Goal: Obtain resource: Download file/media

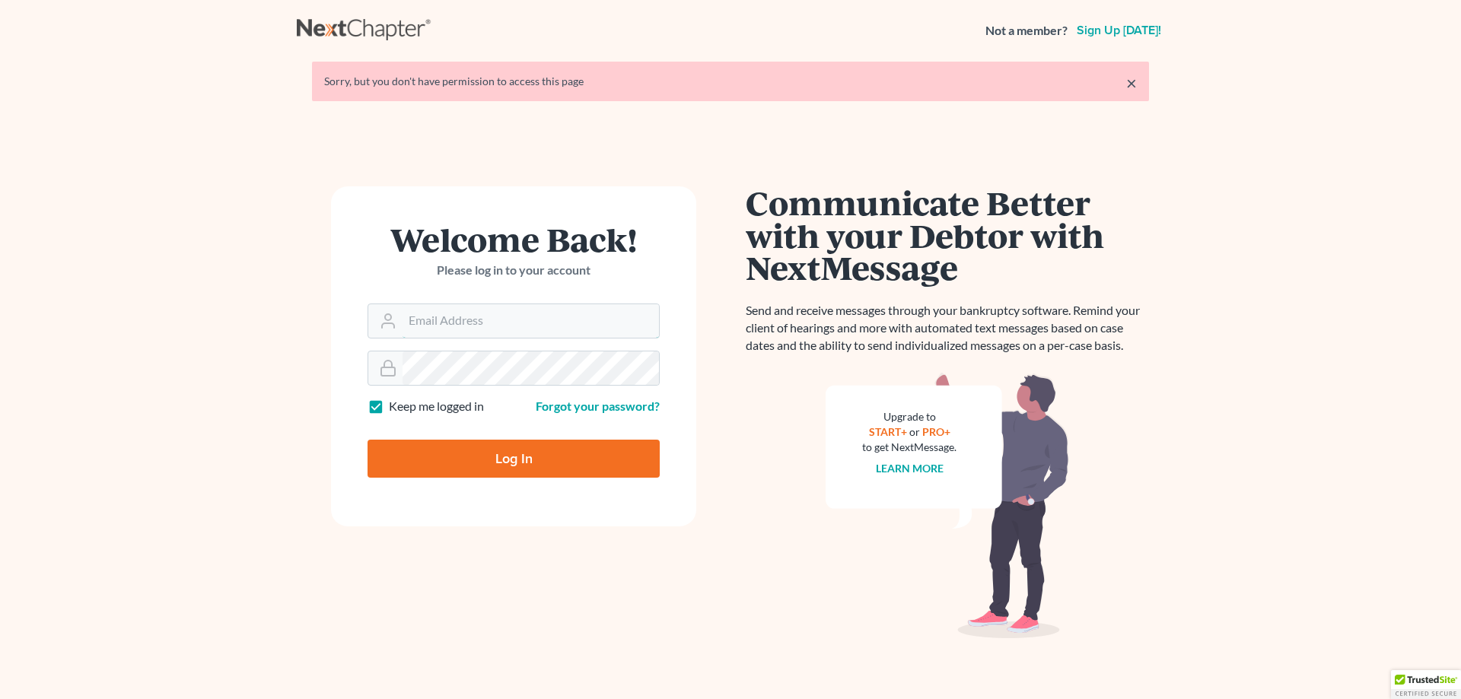
type input "[EMAIL_ADDRESS][DOMAIN_NAME]"
click at [510, 457] on input "Log In" at bounding box center [514, 459] width 292 height 38
type input "Thinking..."
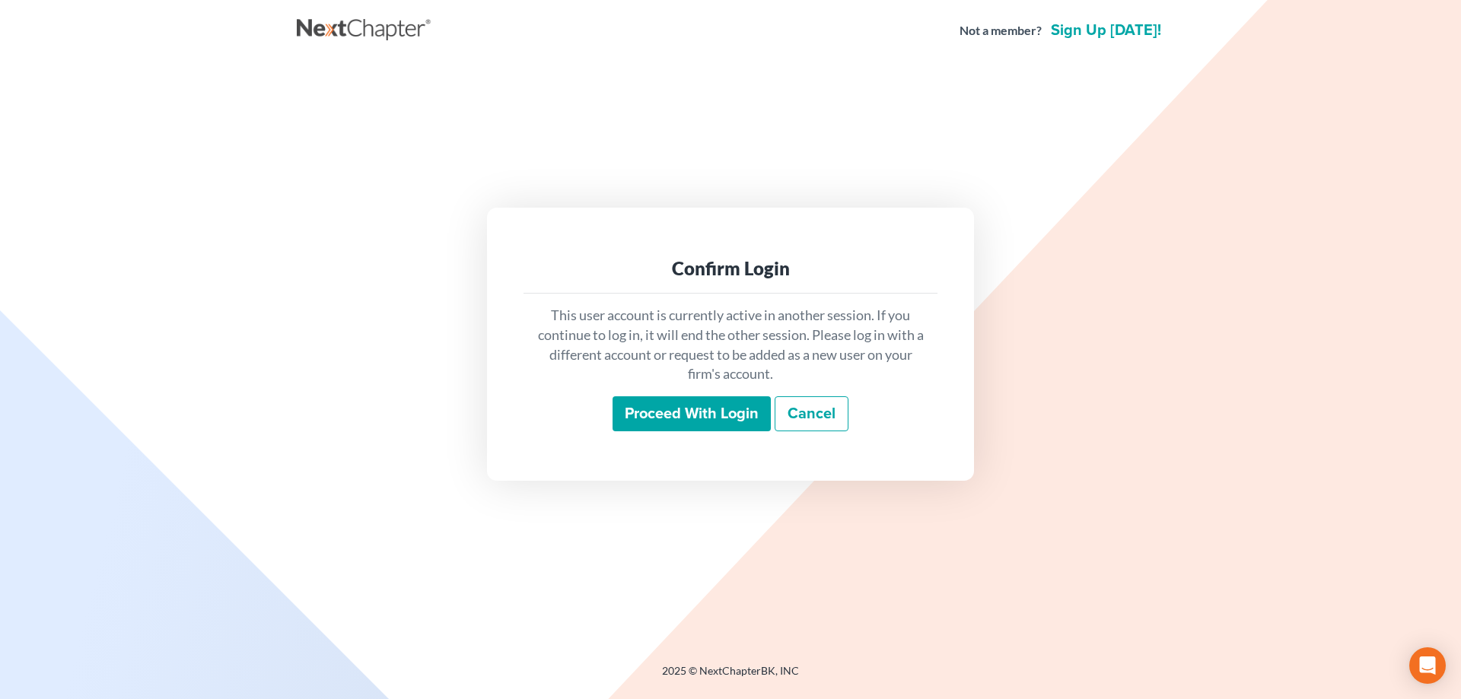
click at [707, 400] on input "Proceed with login" at bounding box center [692, 414] width 158 height 35
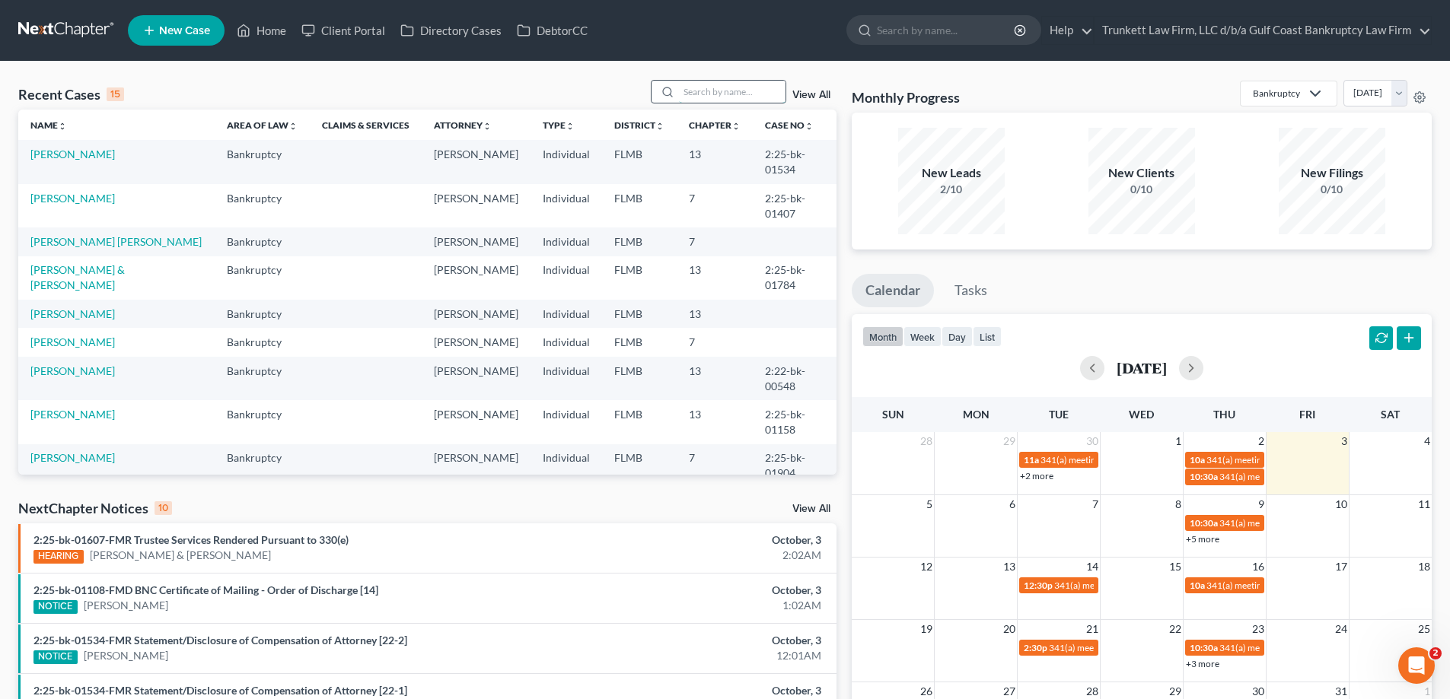
click at [734, 93] on input "search" at bounding box center [732, 92] width 107 height 22
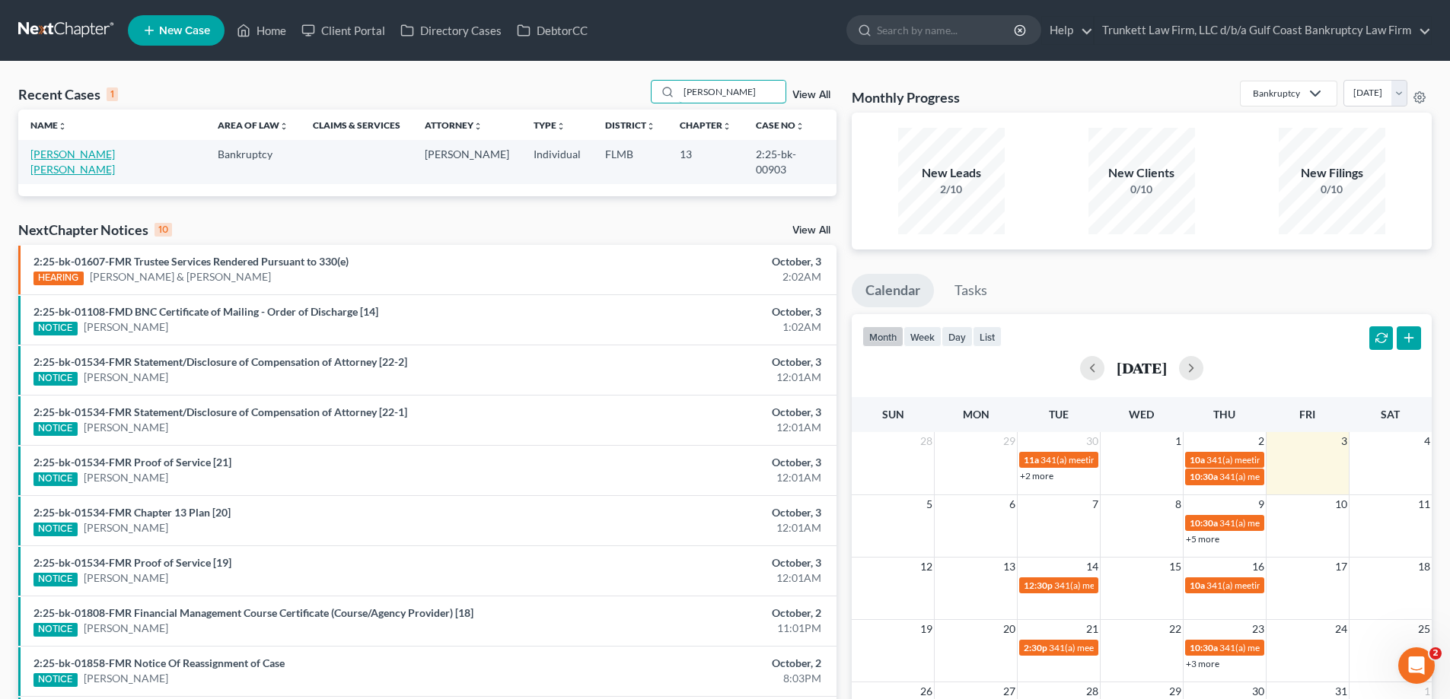
type input "[PERSON_NAME]"
click at [73, 155] on link "[PERSON_NAME] [PERSON_NAME]" at bounding box center [72, 162] width 84 height 28
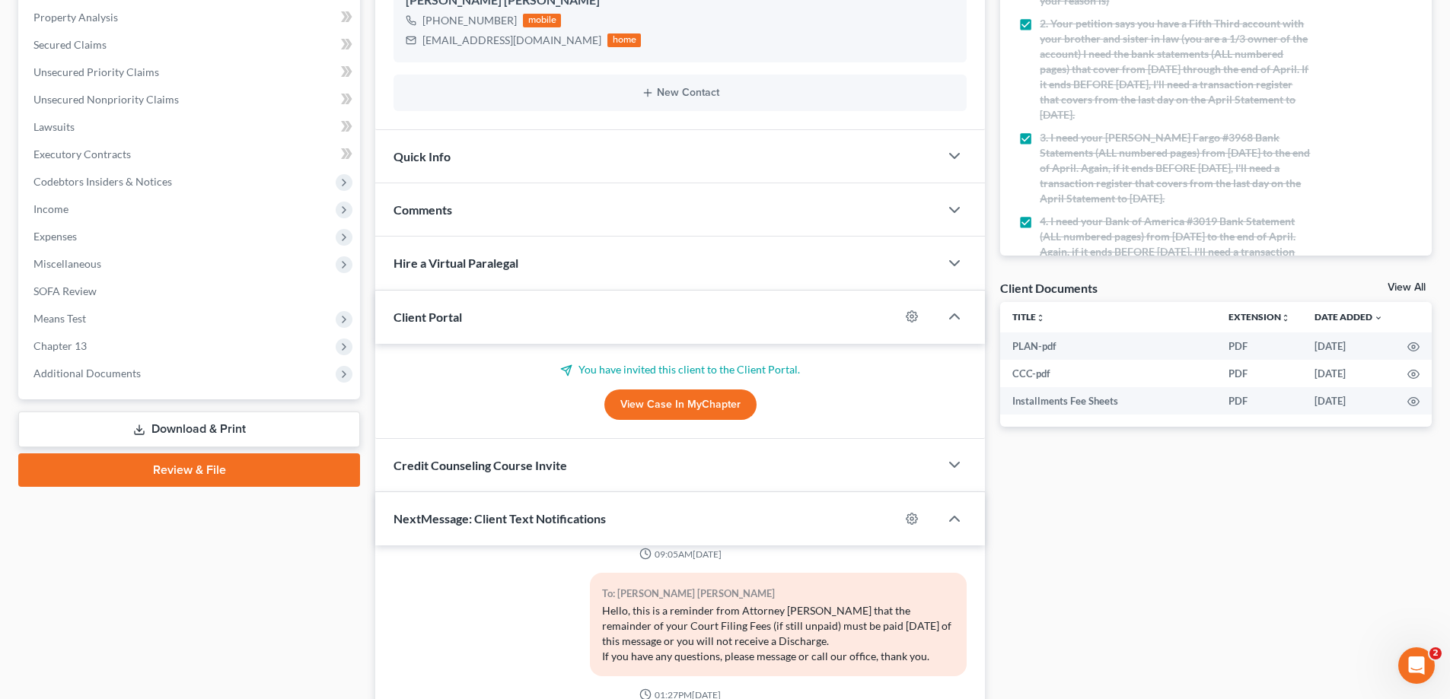
scroll to position [304, 0]
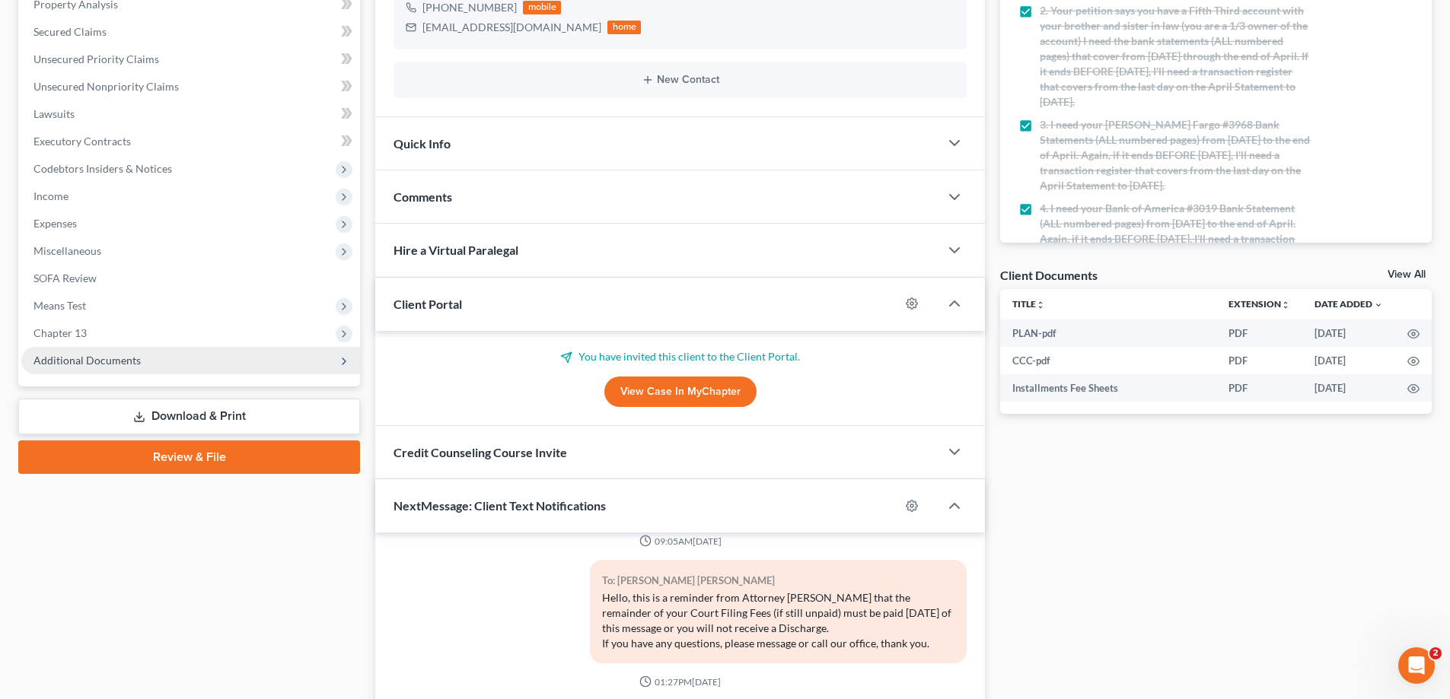
click at [96, 357] on span "Additional Documents" at bounding box center [86, 360] width 107 height 13
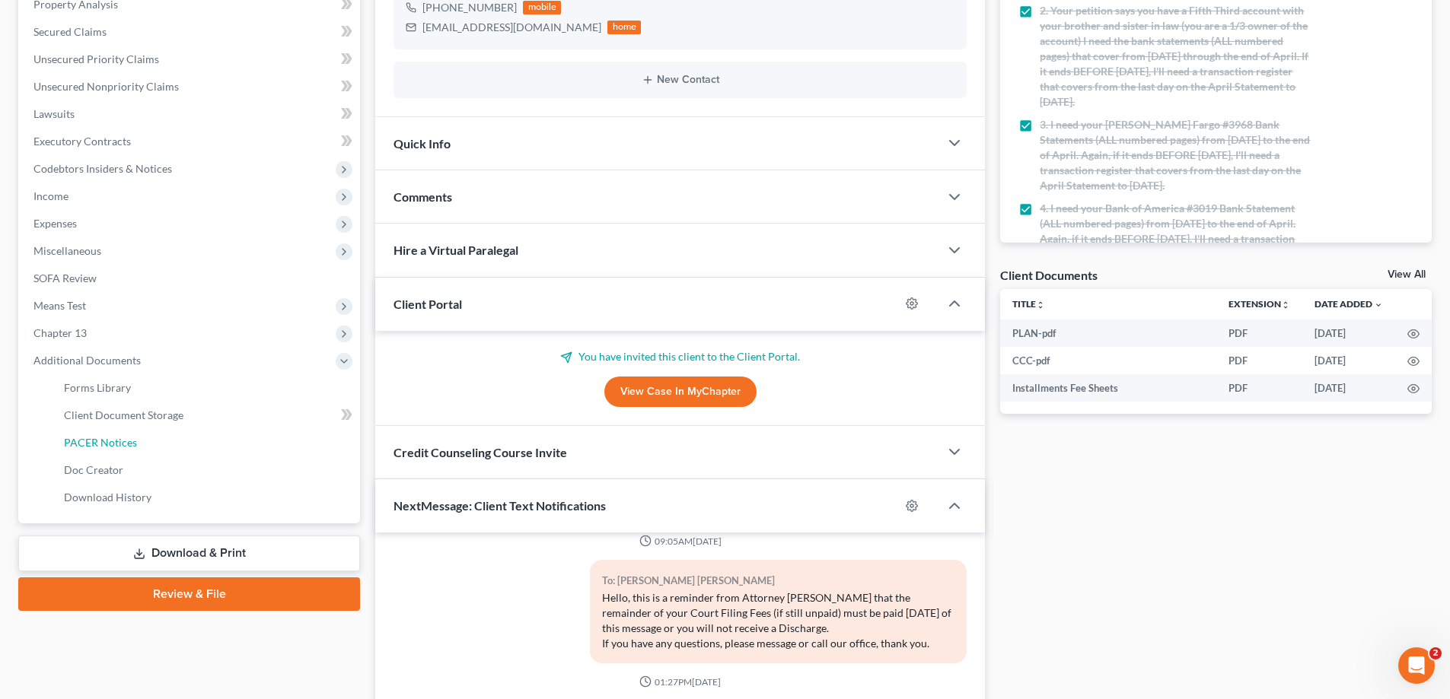
drag, startPoint x: 94, startPoint y: 435, endPoint x: 368, endPoint y: 422, distance: 273.5
click at [95, 436] on span "PACER Notices" at bounding box center [100, 442] width 73 height 13
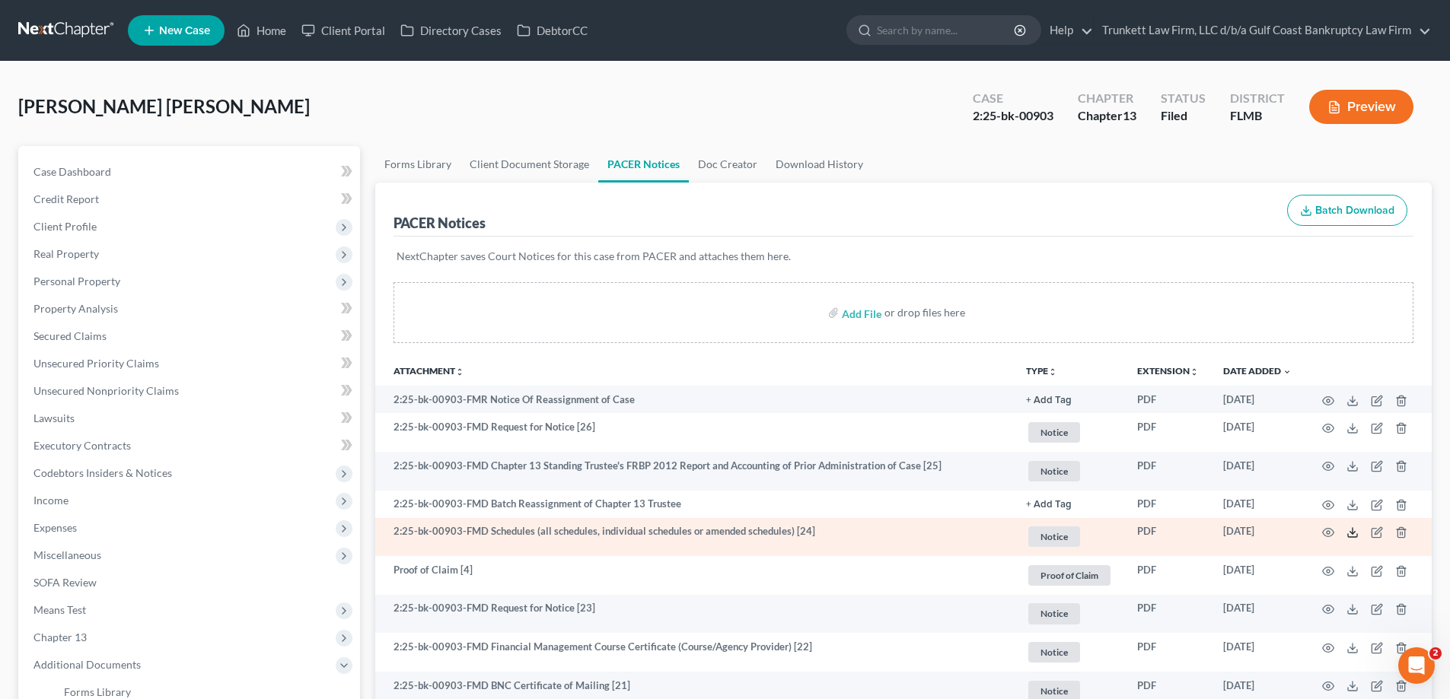
click at [1357, 533] on icon at bounding box center [1352, 533] width 12 height 12
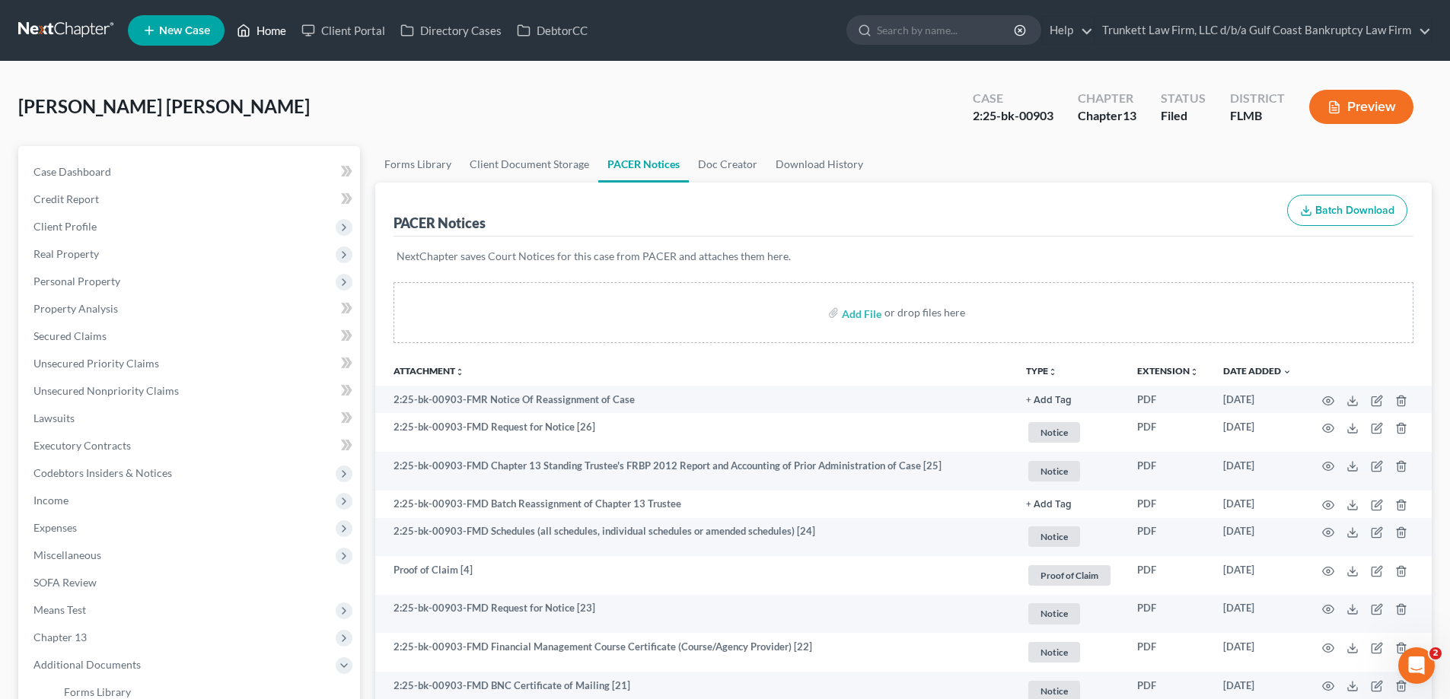
click at [276, 30] on link "Home" at bounding box center [261, 30] width 65 height 27
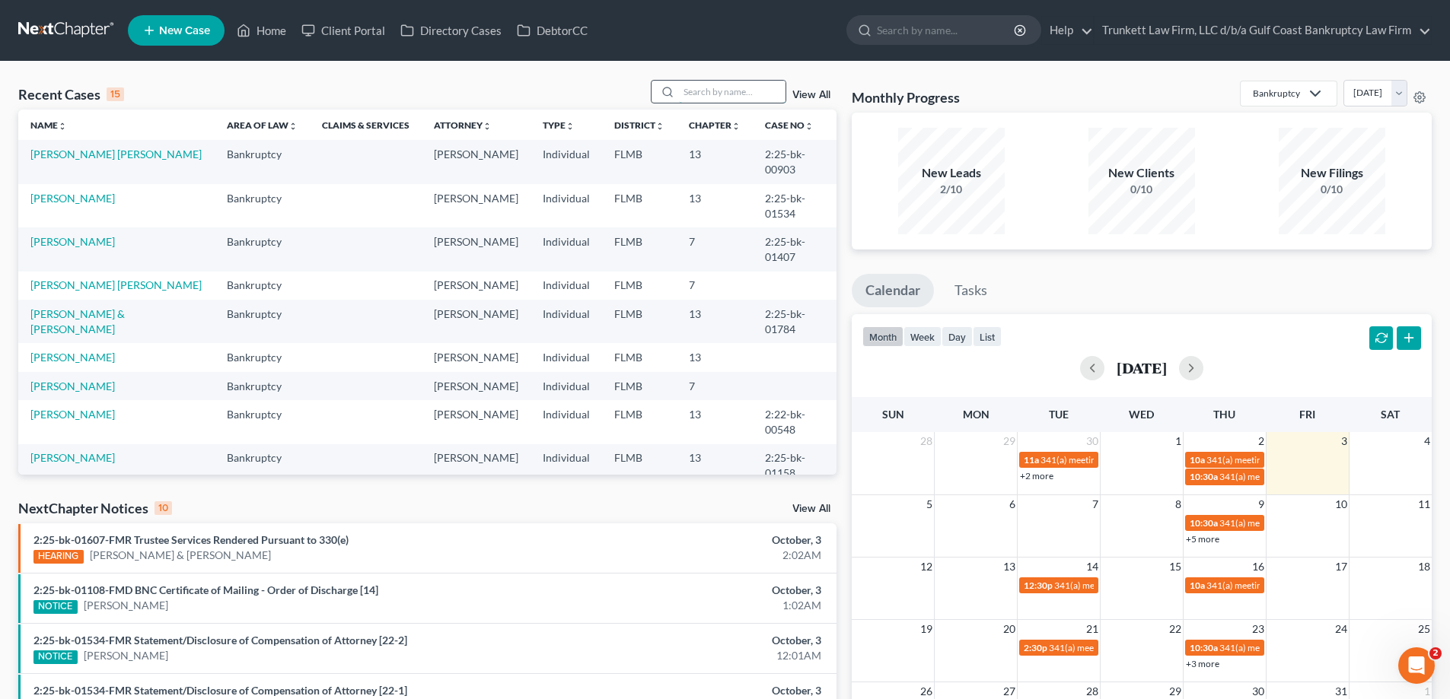
click at [739, 92] on input "search" at bounding box center [732, 92] width 107 height 22
type input "[PERSON_NAME]"
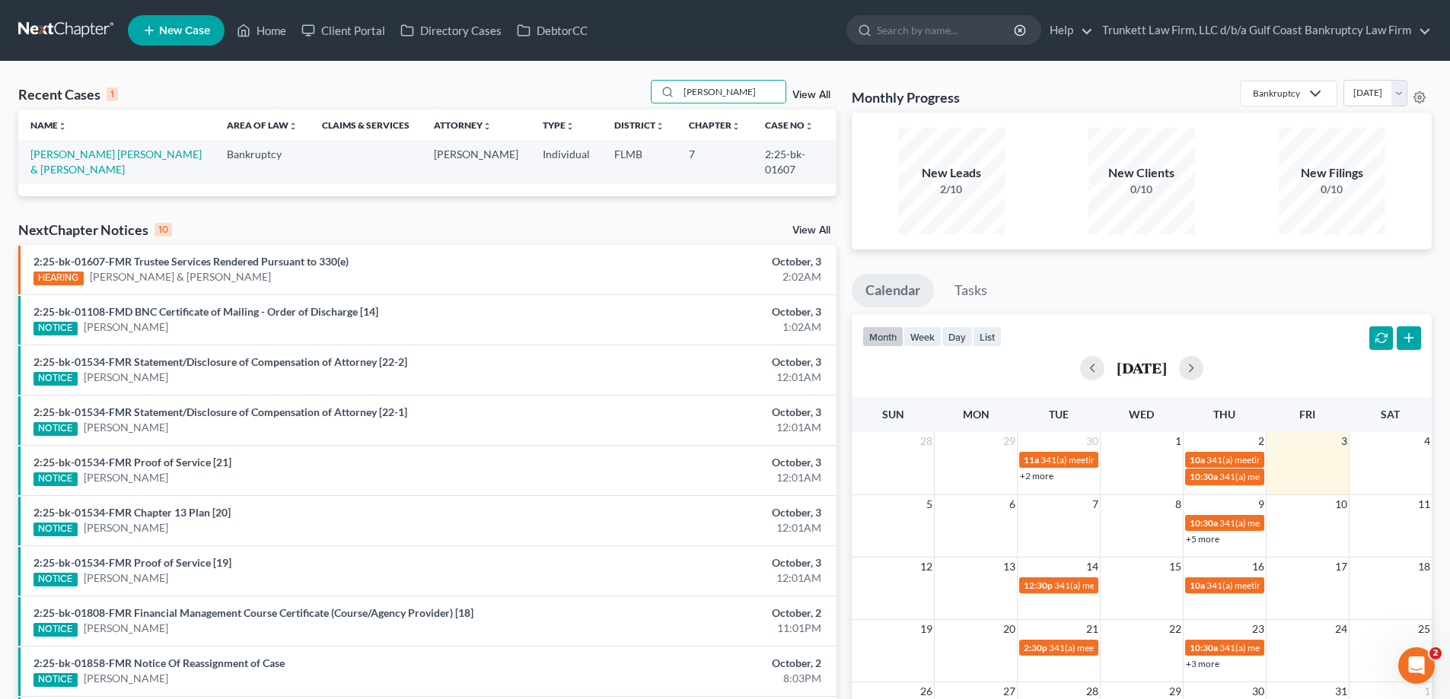
click at [100, 146] on td "[PERSON_NAME] [PERSON_NAME] & [PERSON_NAME]" at bounding box center [116, 161] width 196 height 43
click at [96, 152] on link "[PERSON_NAME] [PERSON_NAME] & [PERSON_NAME]" at bounding box center [115, 162] width 171 height 28
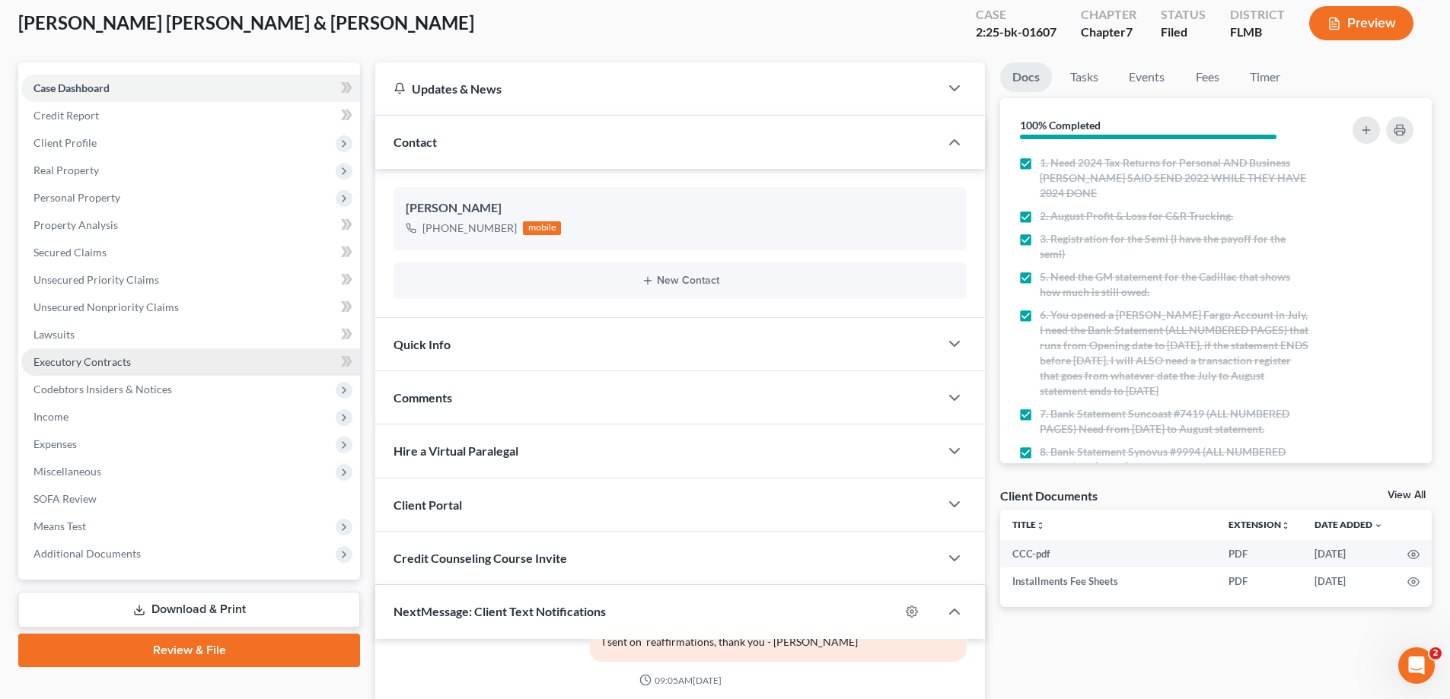
scroll to position [228, 0]
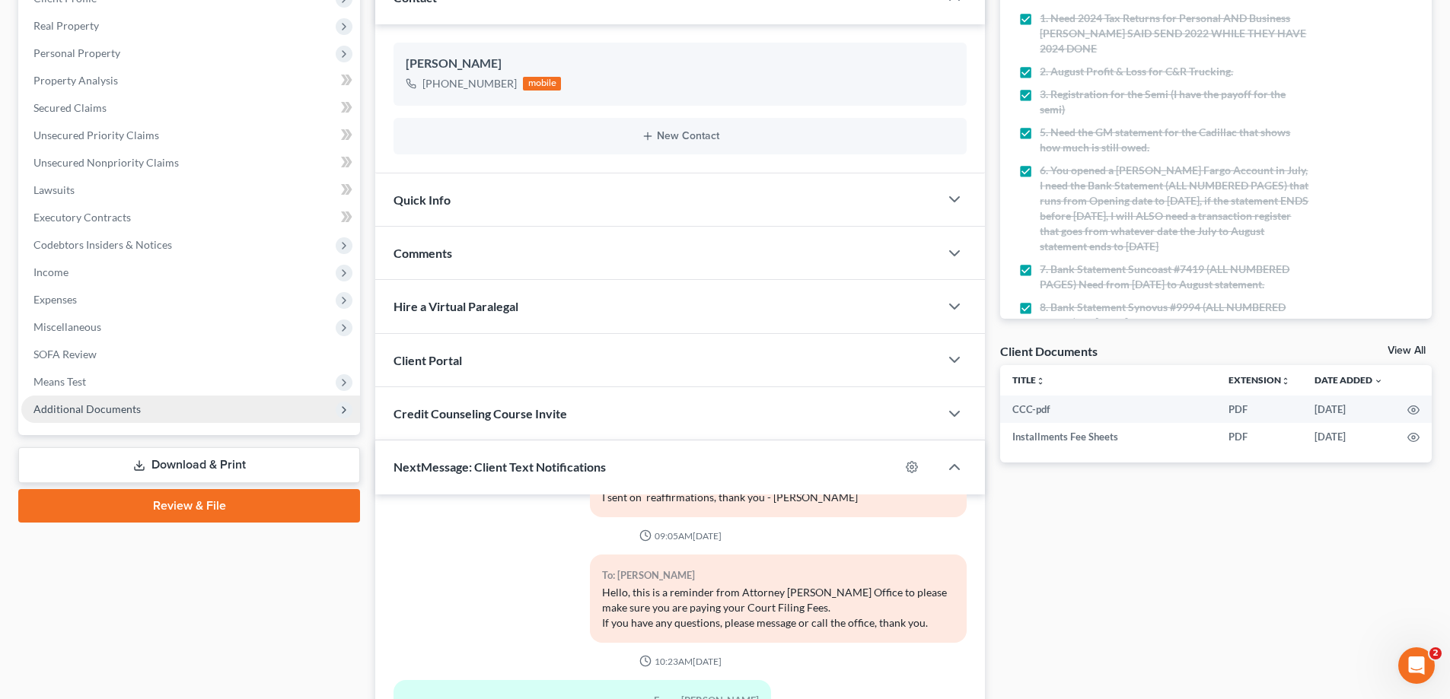
click at [102, 407] on span "Additional Documents" at bounding box center [86, 409] width 107 height 13
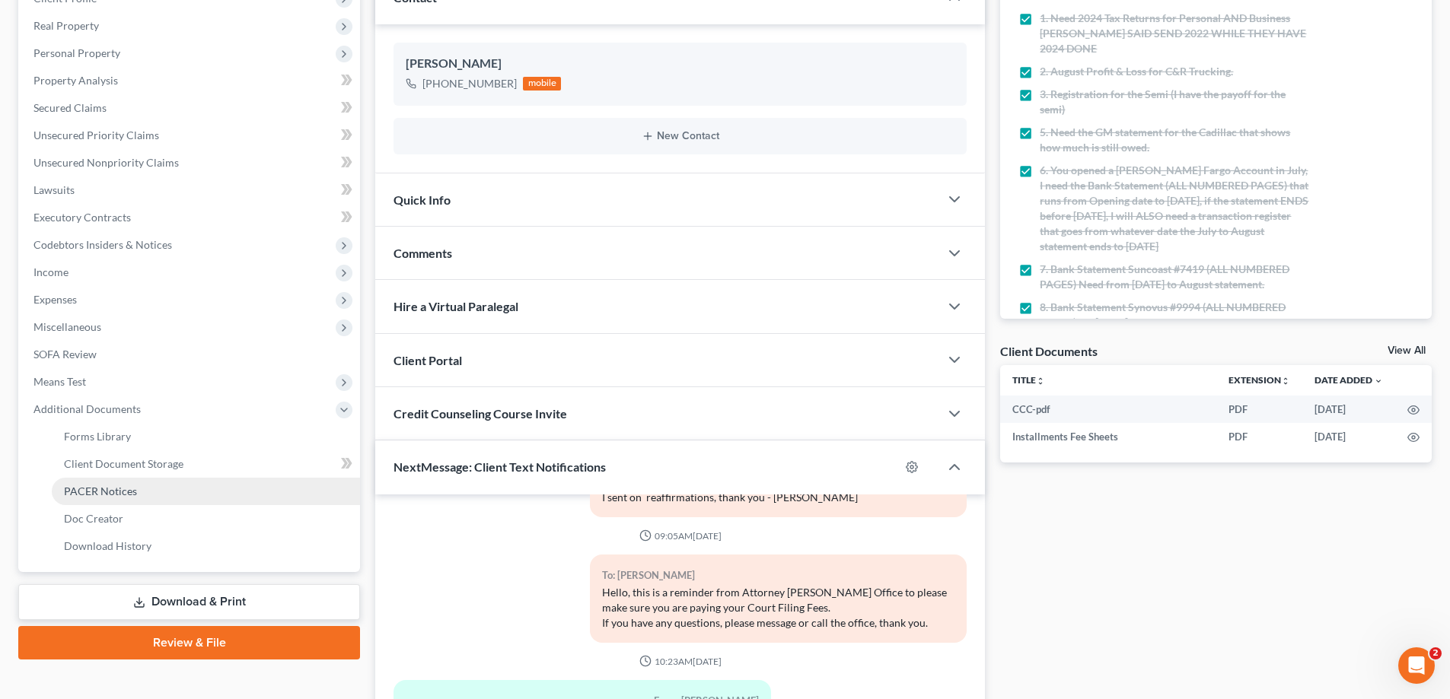
click at [121, 487] on span "PACER Notices" at bounding box center [100, 491] width 73 height 13
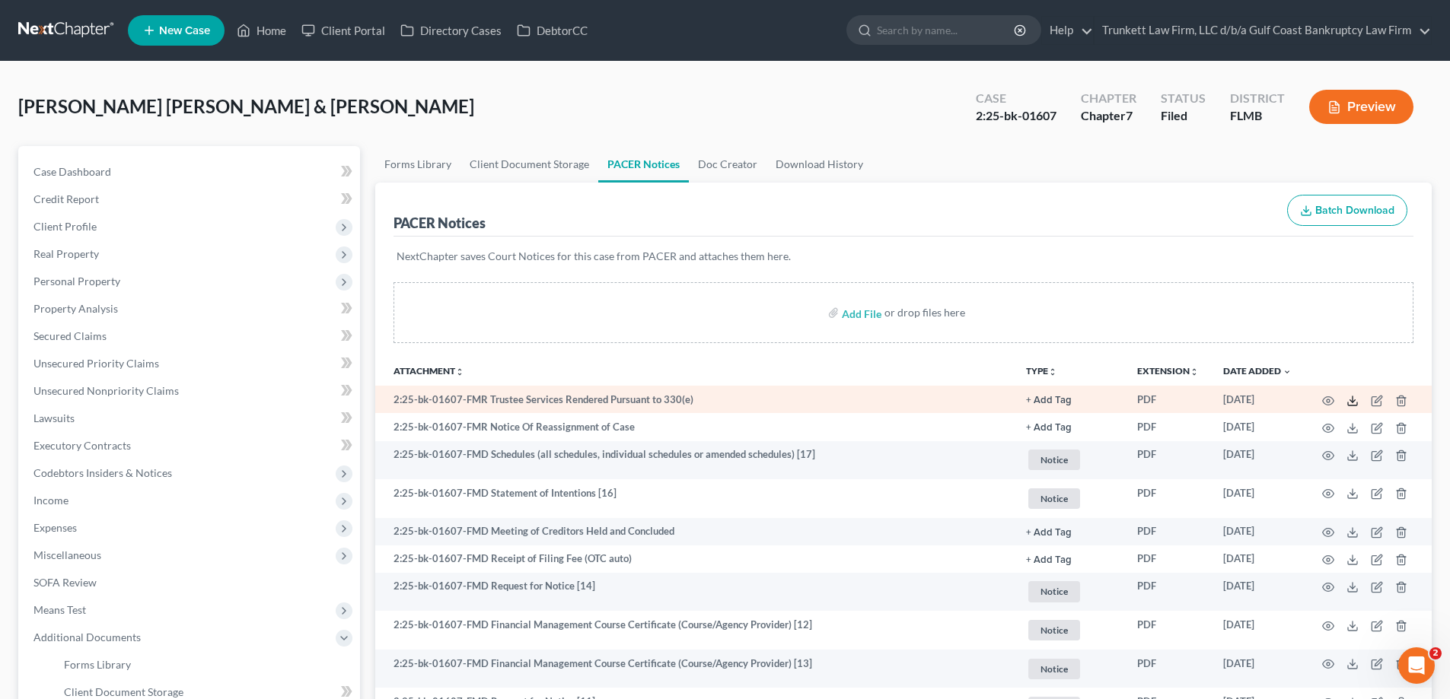
click at [1354, 397] on icon at bounding box center [1352, 401] width 12 height 12
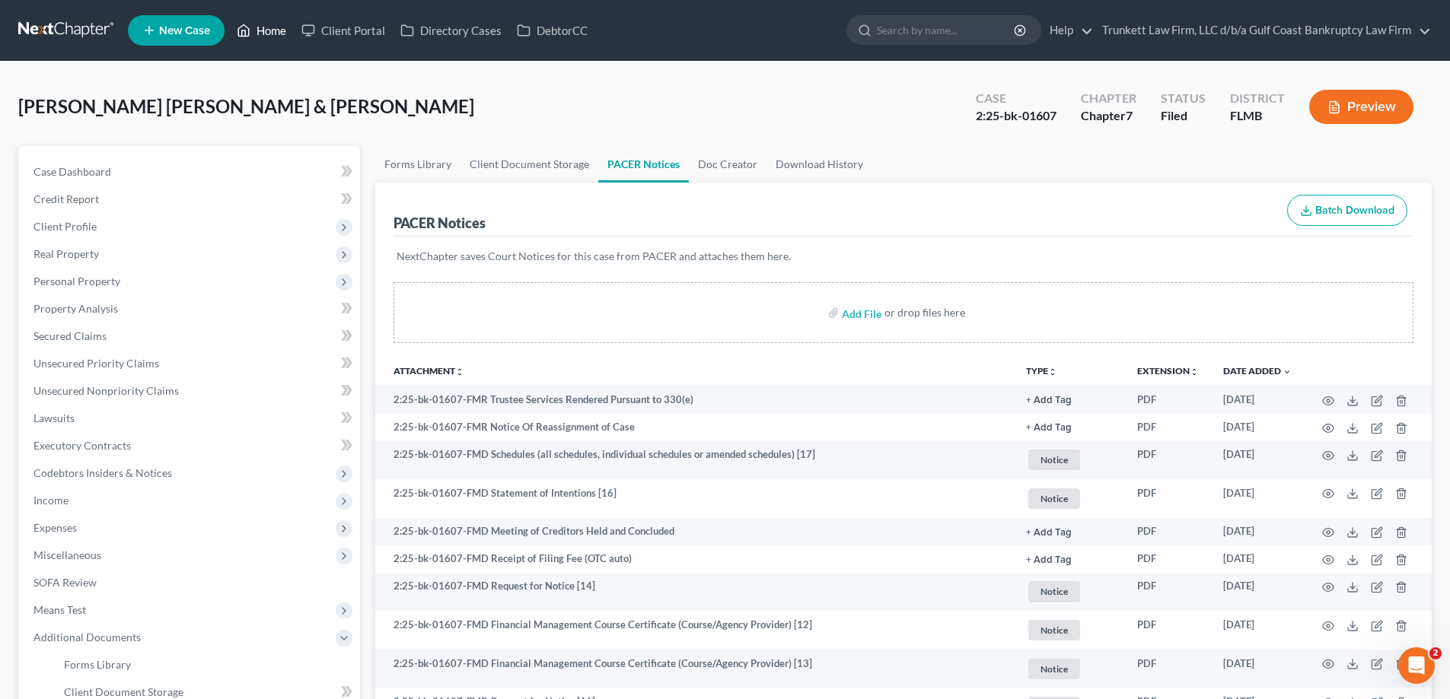
click at [275, 28] on link "Home" at bounding box center [261, 30] width 65 height 27
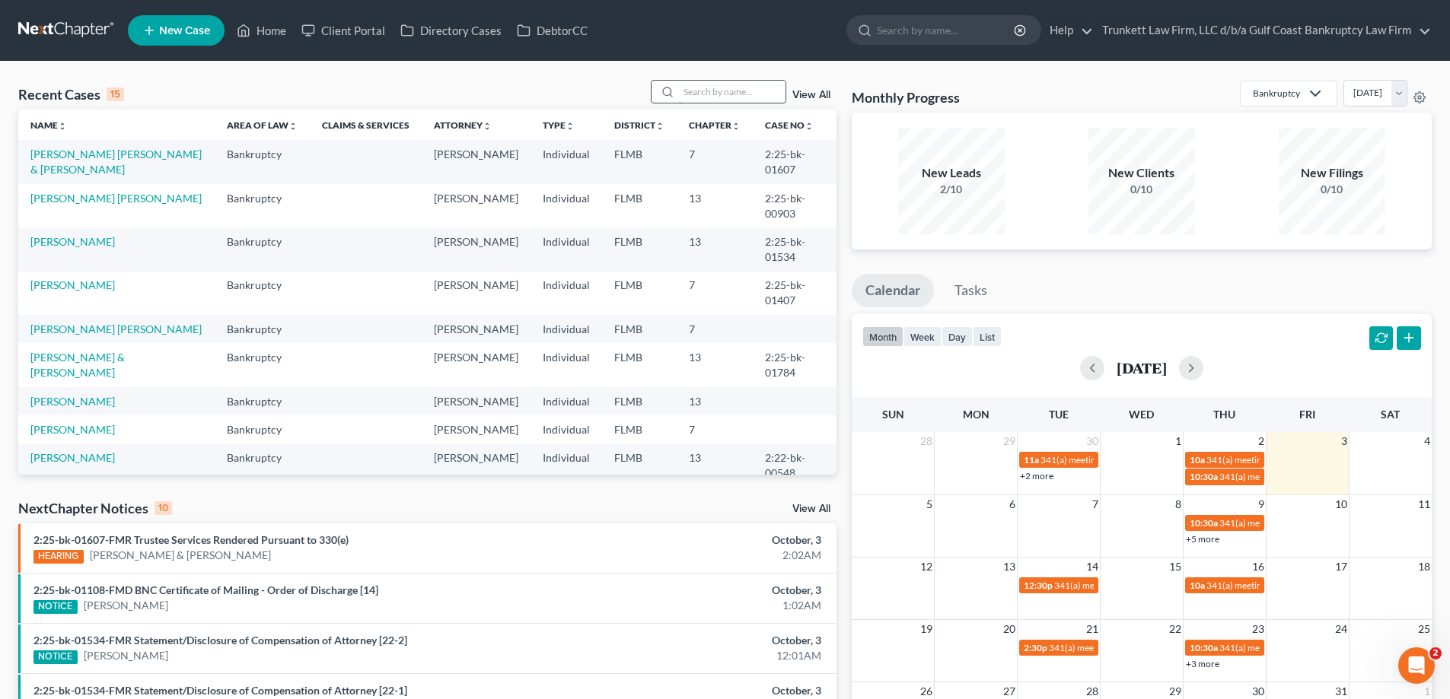
click at [719, 90] on input "search" at bounding box center [732, 92] width 107 height 22
type input "[PERSON_NAME]"
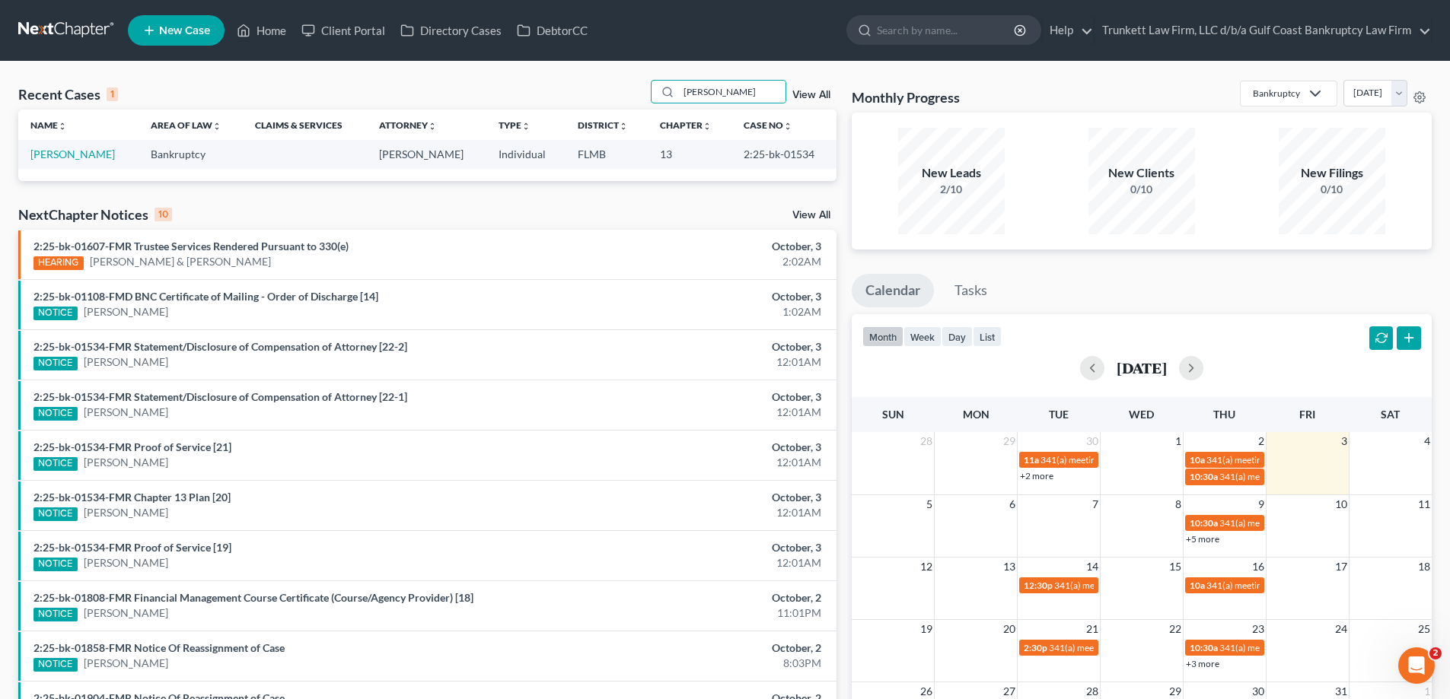
click at [69, 163] on td "[PERSON_NAME]" at bounding box center [78, 154] width 120 height 28
click at [72, 163] on td "[PERSON_NAME]" at bounding box center [78, 154] width 120 height 28
click at [75, 161] on td "[PERSON_NAME]" at bounding box center [78, 154] width 120 height 28
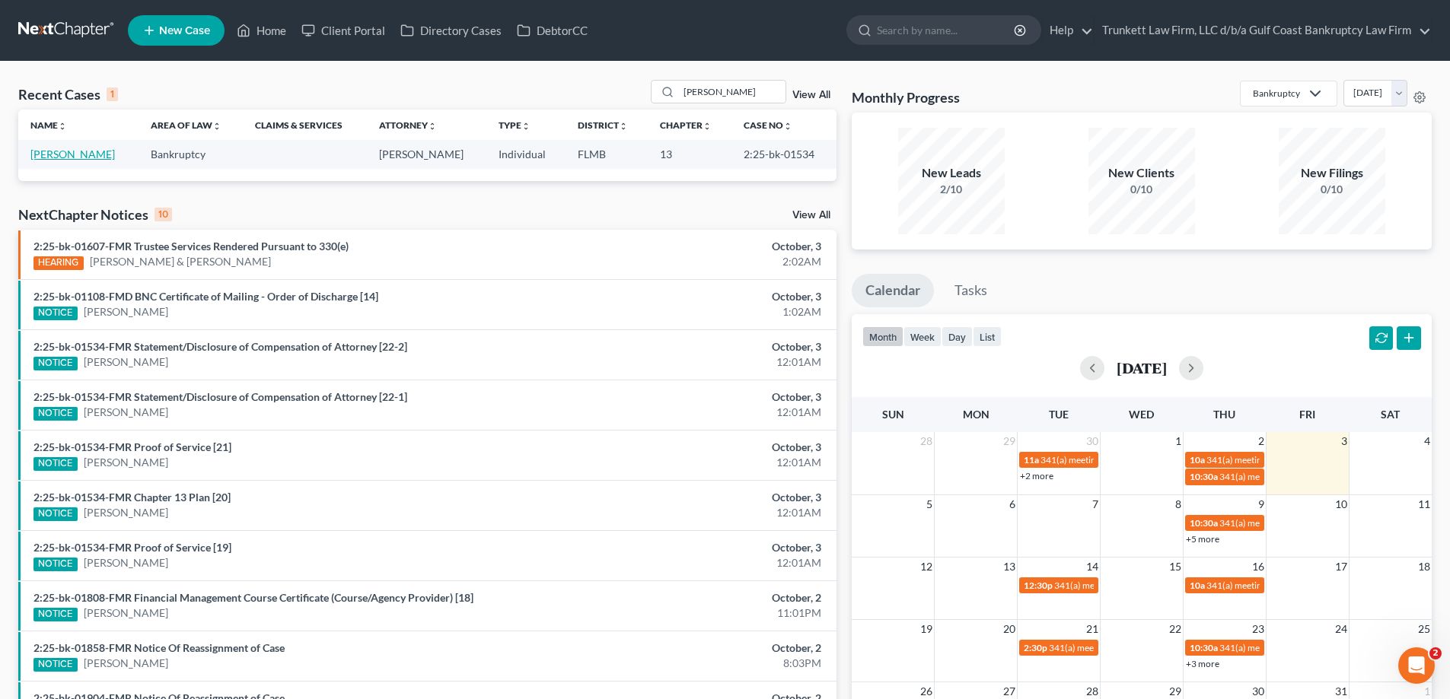
click at [75, 161] on link "[PERSON_NAME]" at bounding box center [72, 154] width 84 height 13
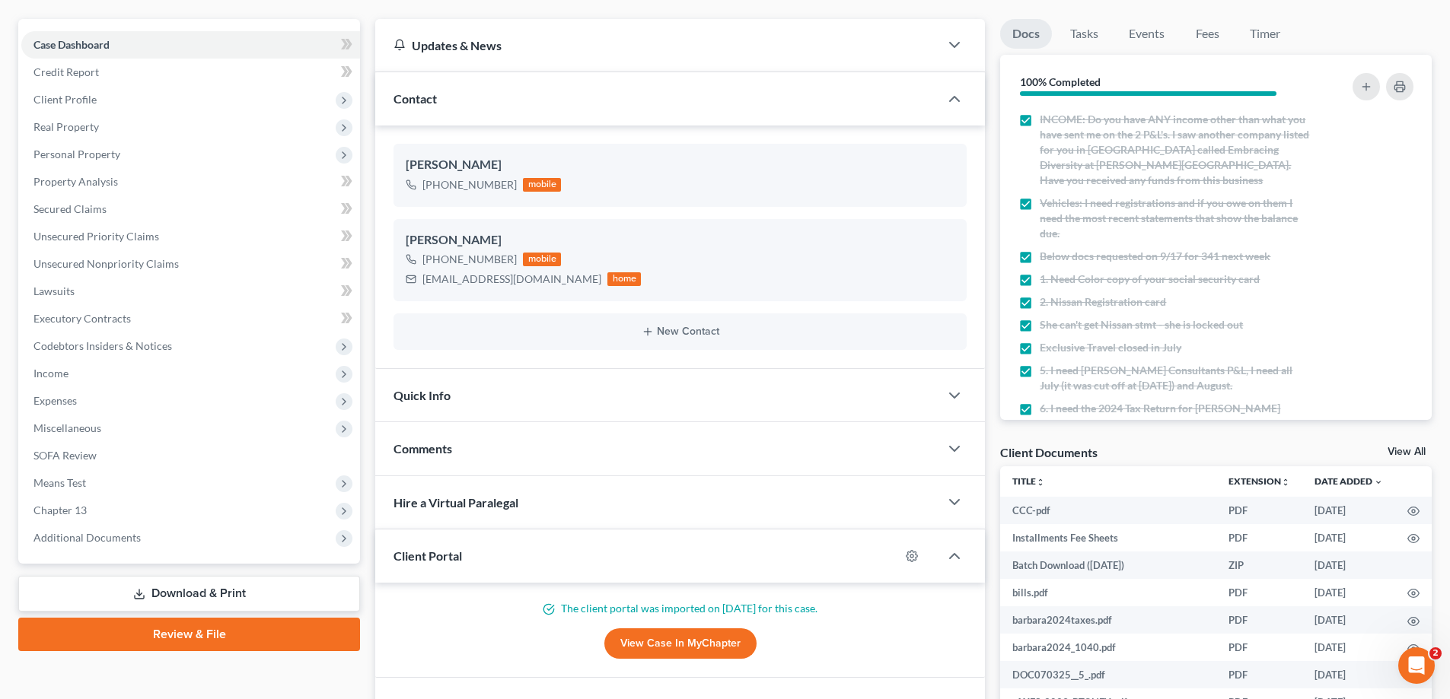
scroll to position [152, 0]
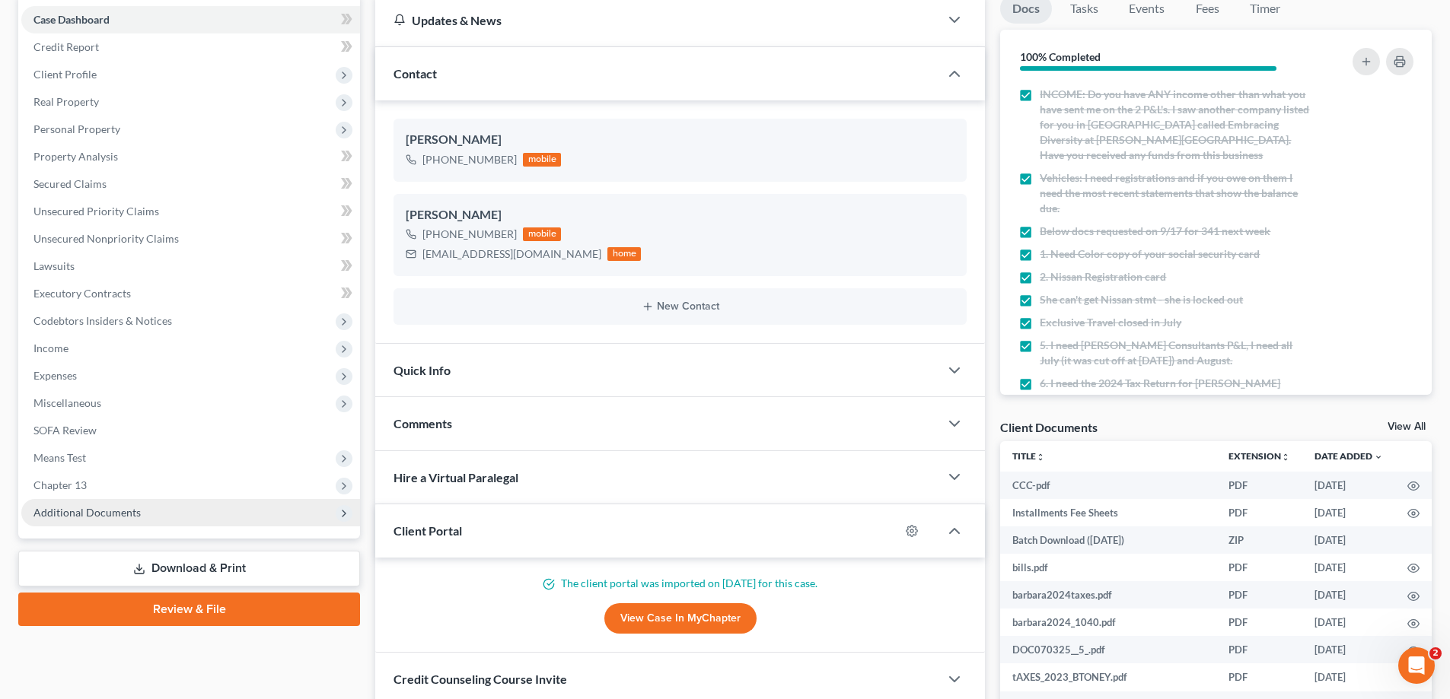
click at [149, 508] on span "Additional Documents" at bounding box center [190, 512] width 339 height 27
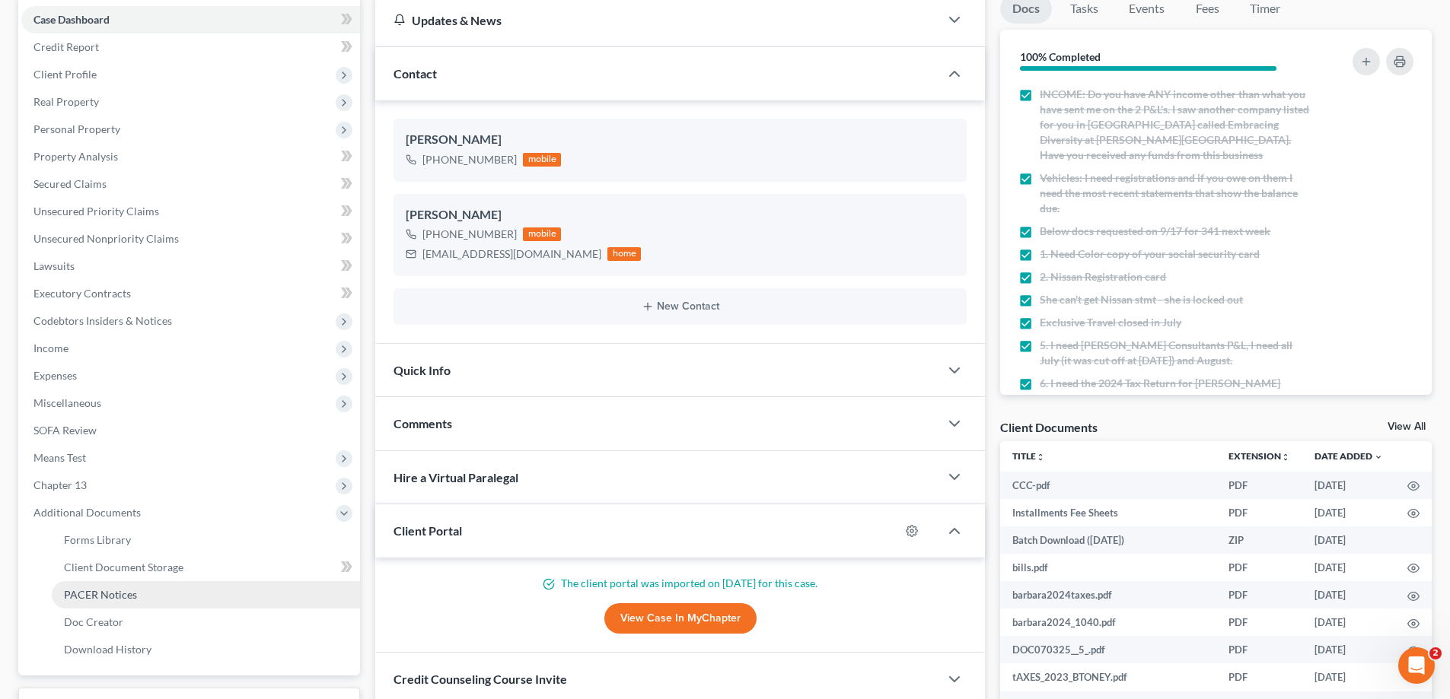
click at [130, 594] on span "PACER Notices" at bounding box center [100, 594] width 73 height 13
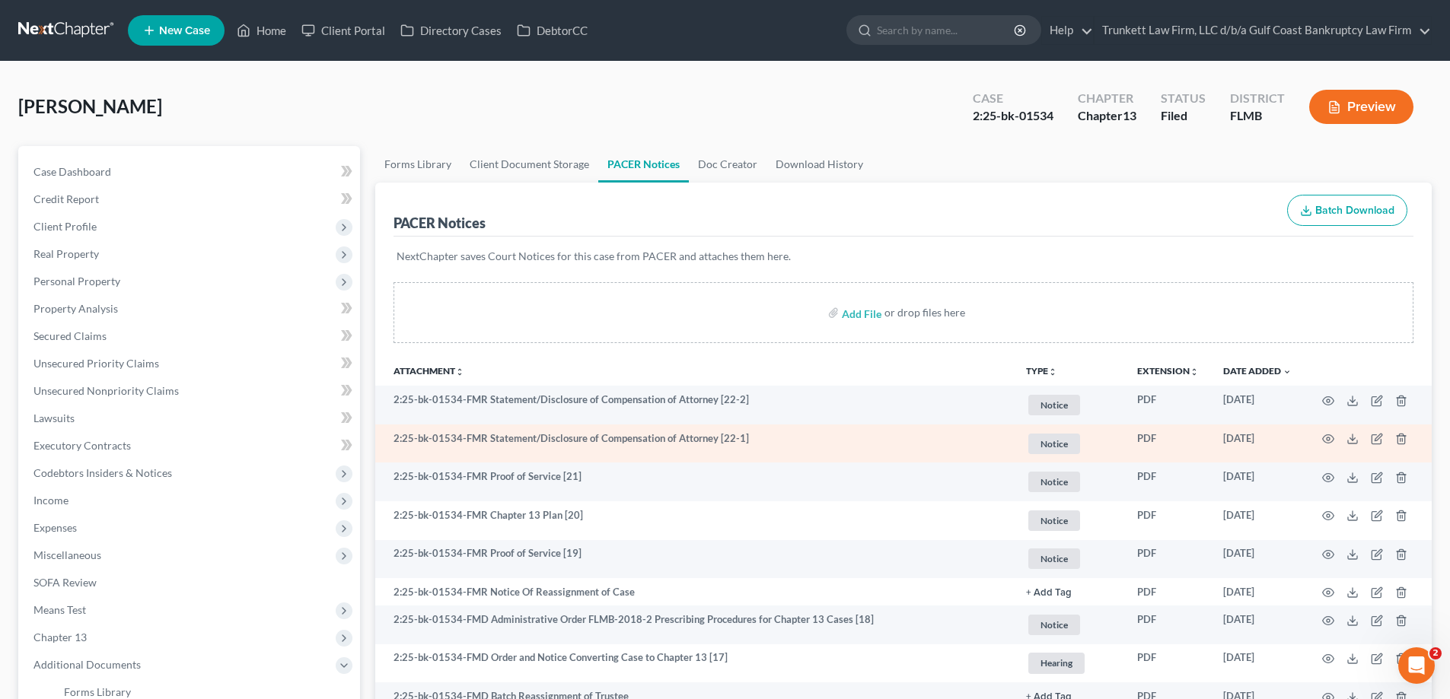
scroll to position [76, 0]
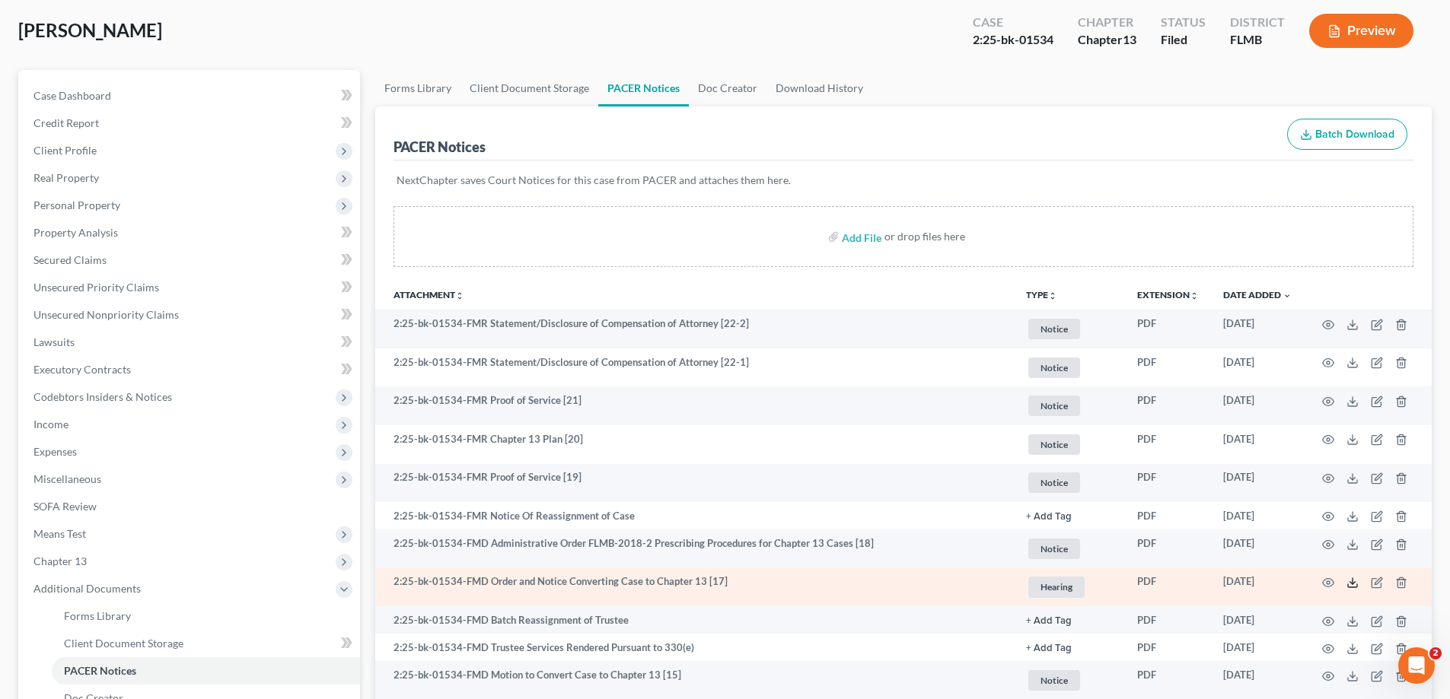
click at [1351, 584] on polyline at bounding box center [1352, 583] width 5 height 2
